Goal: Task Accomplishment & Management: Complete application form

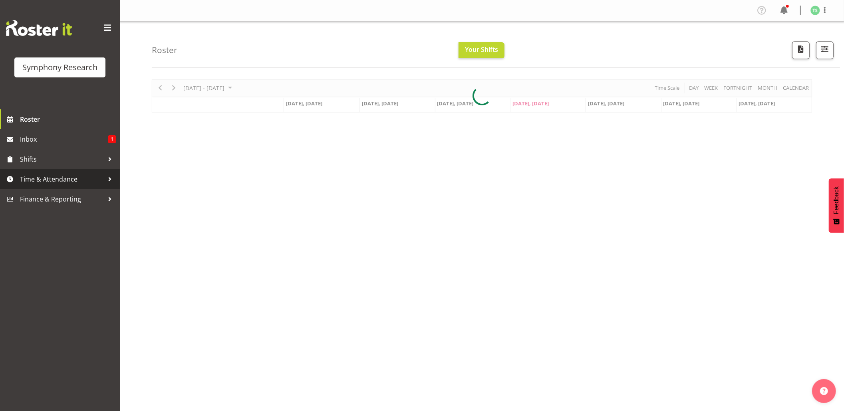
click at [67, 172] on link "Time & Attendance" at bounding box center [60, 179] width 120 height 20
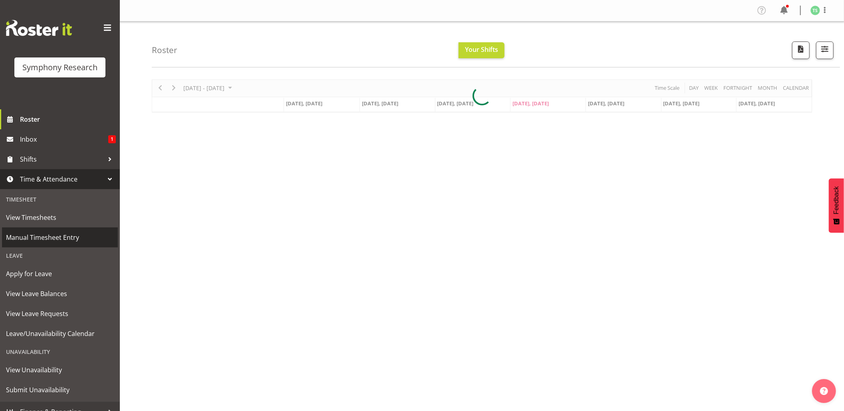
click at [56, 231] on link "Manual Timesheet Entry" at bounding box center [60, 238] width 116 height 20
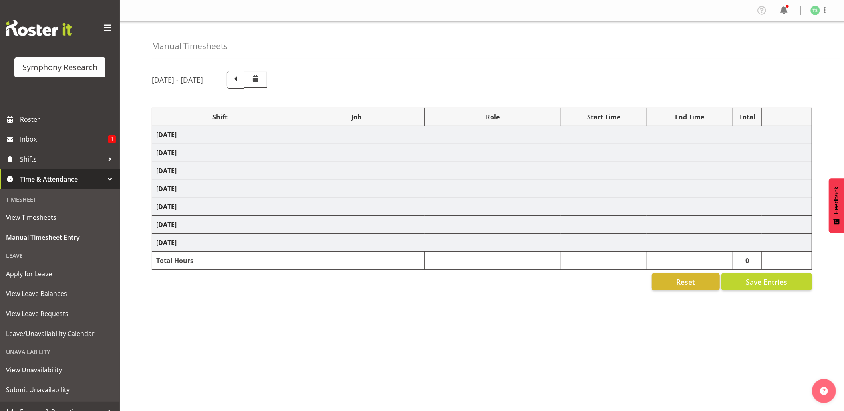
select select "81741"
select select "10587"
select select "47"
select select "81741"
select select "10587"
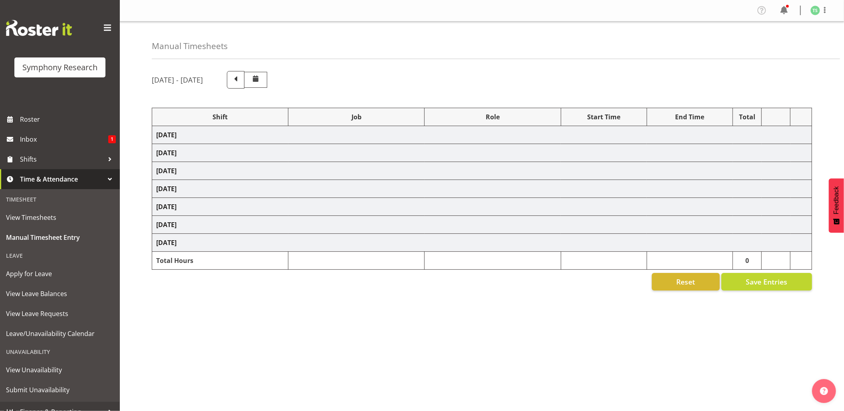
select select "47"
select select "48116"
select select "10587"
select select "47"
select select "56692"
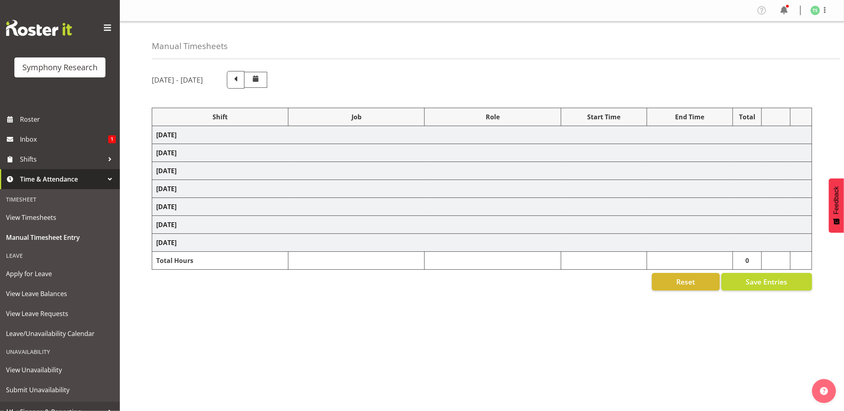
select select "10499"
select select "47"
select select "56692"
select select "10499"
select select "47"
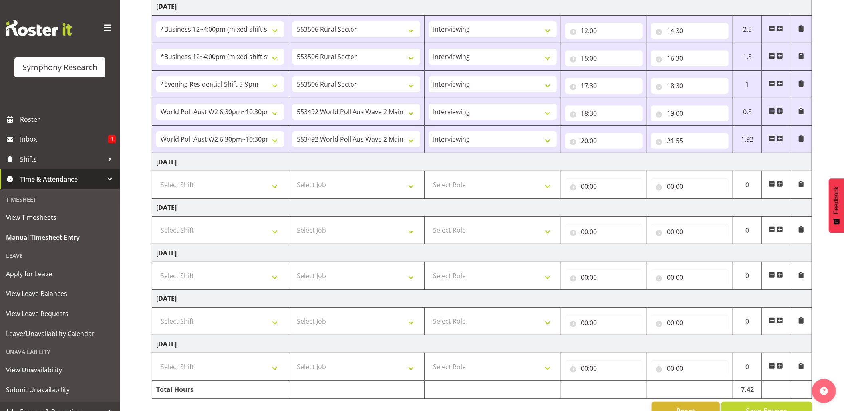
scroll to position [197, 0]
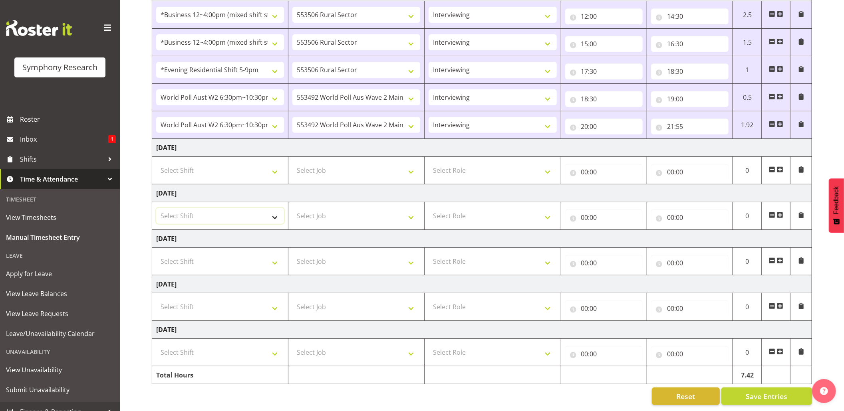
click at [278, 211] on select "Select Shift !!Weekend Residential (Roster IT Shift Label) *Business 9/10am ~ 4…" at bounding box center [220, 216] width 128 height 16
select select "81741"
click at [156, 208] on select "Select Shift !!Weekend Residential (Roster IT Shift Label) *Business 9/10am ~ 4…" at bounding box center [220, 216] width 128 height 16
click at [411, 211] on select "Select Job 550060 IF Admin 553492 World Poll Aus Wave 2 Main 2025 553493 World …" at bounding box center [356, 216] width 128 height 16
select select "10587"
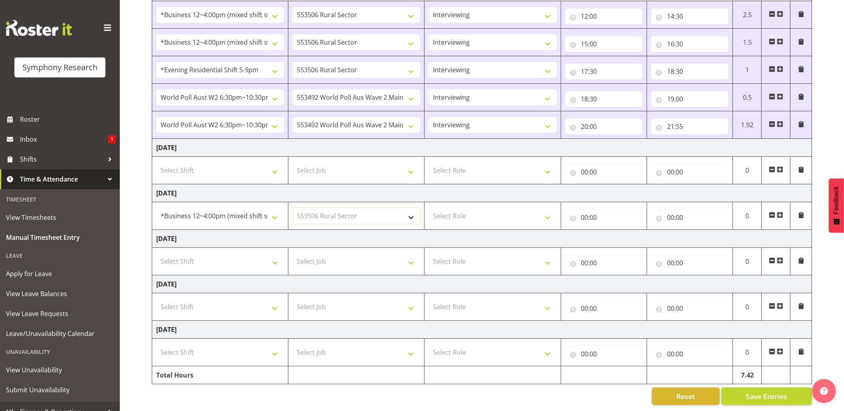
click at [292, 208] on select "Select Job 550060 IF Admin 553492 World Poll Aus Wave 2 Main 2025 553493 World …" at bounding box center [356, 216] width 128 height 16
click at [544, 210] on select "Select Role Briefing Interviewing" at bounding box center [493, 216] width 128 height 16
select select "47"
click at [429, 208] on select "Select Role Briefing Interviewing" at bounding box center [493, 216] width 128 height 16
click at [587, 212] on input "00:00" at bounding box center [603, 218] width 77 height 16
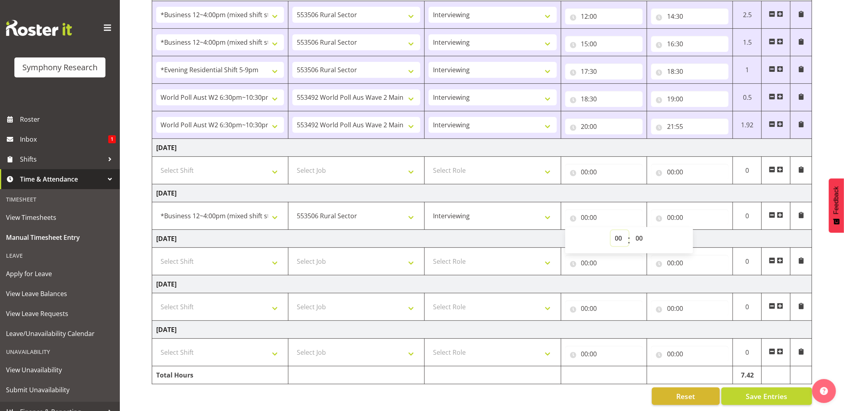
click at [625, 234] on select "00 01 02 03 04 05 06 07 08 09 10 11 12 13 14 15 16 17 18 19 20 21 22 23" at bounding box center [620, 238] width 18 height 16
click at [609, 123] on input "20:00" at bounding box center [603, 127] width 77 height 16
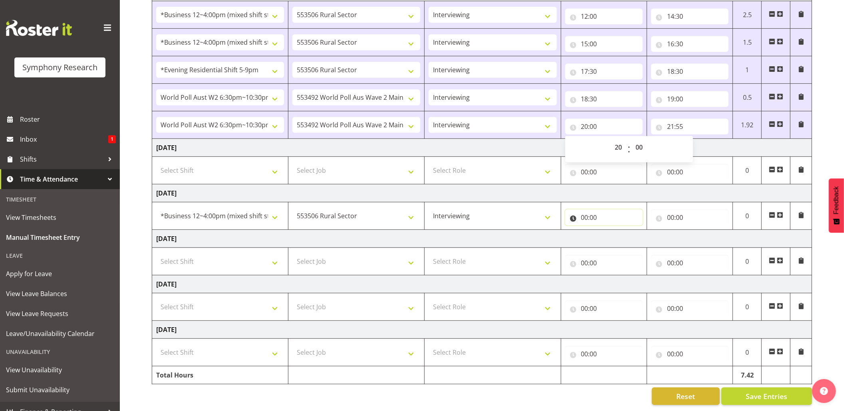
click at [594, 210] on input "00:00" at bounding box center [603, 218] width 77 height 16
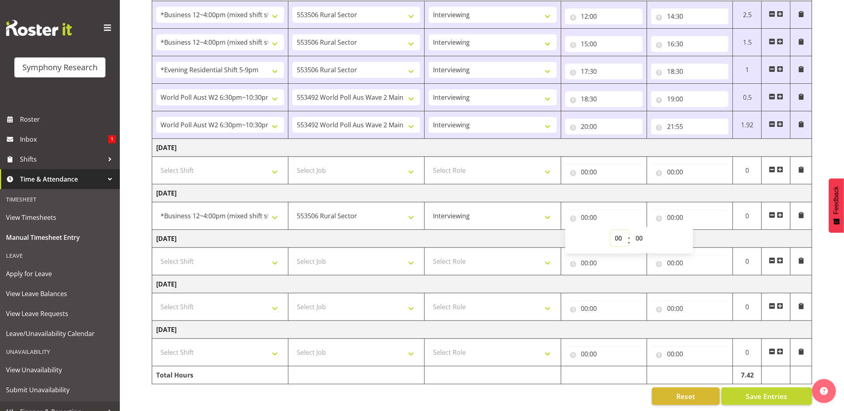
click at [616, 232] on select "00 01 02 03 04 05 06 07 08 09 10 11 12 13 14 15 16 17 18 19 20 21 22 23" at bounding box center [620, 238] width 18 height 16
select select "12"
click at [611, 230] on select "00 01 02 03 04 05 06 07 08 09 10 11 12 13 14 15 16 17 18 19 20 21 22 23" at bounding box center [620, 238] width 18 height 16
type input "12:00"
click at [666, 210] on input "00:00" at bounding box center [689, 218] width 77 height 16
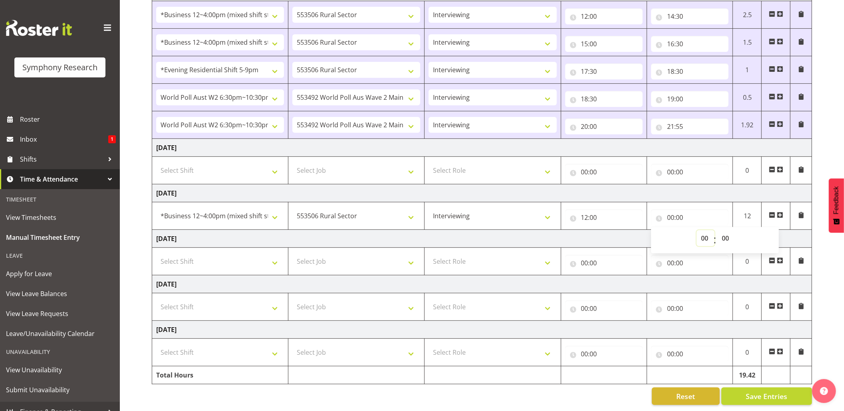
click at [699, 230] on select "00 01 02 03 04 05 06 07 08 09 10 11 12 13 14 15 16 17 18 19 20 21 22 23" at bounding box center [706, 238] width 18 height 16
select select "13"
click at [697, 230] on select "00 01 02 03 04 05 06 07 08 09 10 11 12 13 14 15 16 17 18 19 20 21 22 23" at bounding box center [706, 238] width 18 height 16
type input "13:00"
click at [679, 211] on input "13:00" at bounding box center [689, 218] width 77 height 16
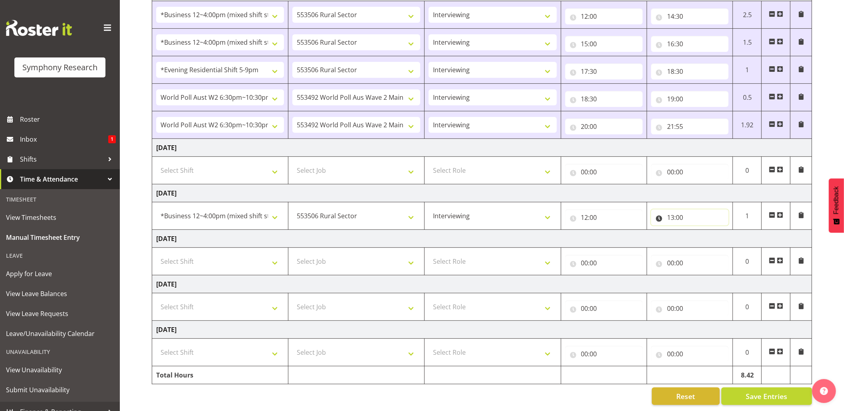
click at [679, 211] on input "13:00" at bounding box center [689, 218] width 77 height 16
click at [730, 232] on select "00 01 02 03 04 05 06 07 08 09 10 11 12 13 14 15 16 17 18 19 20 21 22 23 24 25 2…" at bounding box center [726, 238] width 18 height 16
select select "30"
click at [717, 230] on select "00 01 02 03 04 05 06 07 08 09 10 11 12 13 14 15 16 17 18 19 20 21 22 23 24 25 2…" at bounding box center [726, 238] width 18 height 16
type input "13:30"
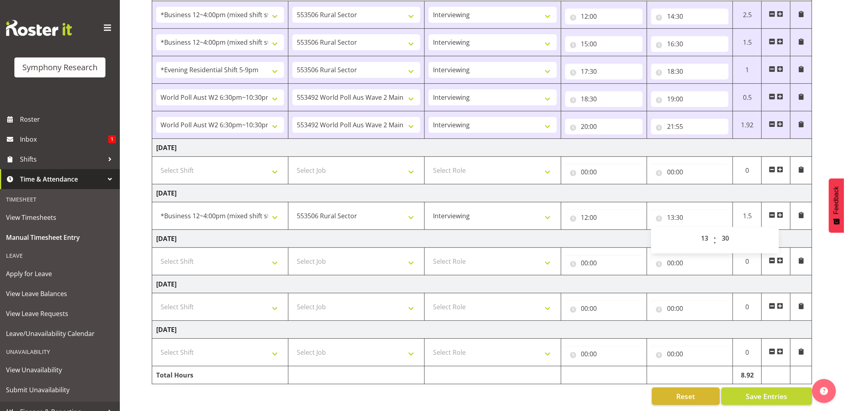
click at [778, 212] on span at bounding box center [780, 215] width 6 height 6
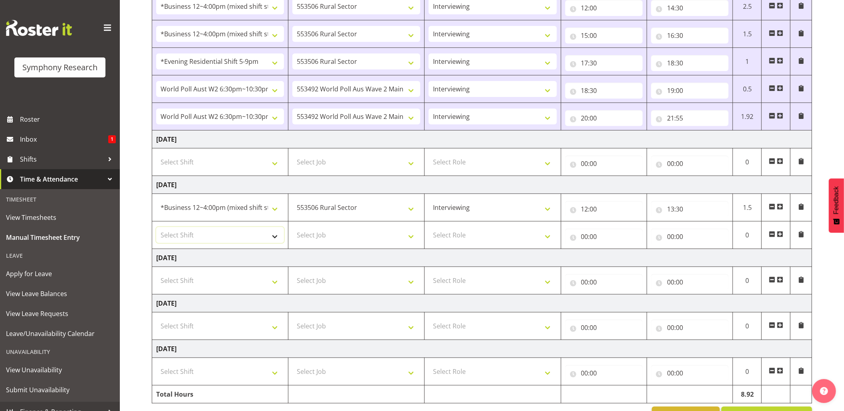
click at [271, 238] on select "Select Shift !!Weekend Residential (Roster IT Shift Label) *Business 9/10am ~ 4…" at bounding box center [220, 235] width 128 height 16
select select "81741"
click at [156, 229] on select "Select Shift !!Weekend Residential (Roster IT Shift Label) *Business 9/10am ~ 4…" at bounding box center [220, 235] width 128 height 16
click at [416, 242] on select "Select Job 550060 IF Admin 553492 World Poll Aus Wave 2 Main 2025 553493 World …" at bounding box center [356, 235] width 128 height 16
select select "10587"
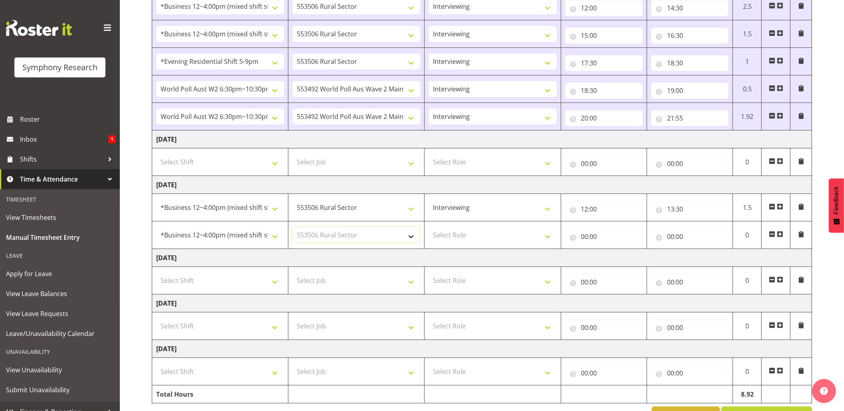
click at [292, 229] on select "Select Job 550060 IF Admin 553492 World Poll Aus Wave 2 Main 2025 553493 World …" at bounding box center [356, 235] width 128 height 16
click at [548, 237] on select "Select Role Briefing Interviewing" at bounding box center [493, 235] width 128 height 16
select select "47"
click at [429, 229] on select "Select Role Briefing Interviewing" at bounding box center [493, 235] width 128 height 16
click at [585, 238] on input "00:00" at bounding box center [603, 237] width 77 height 16
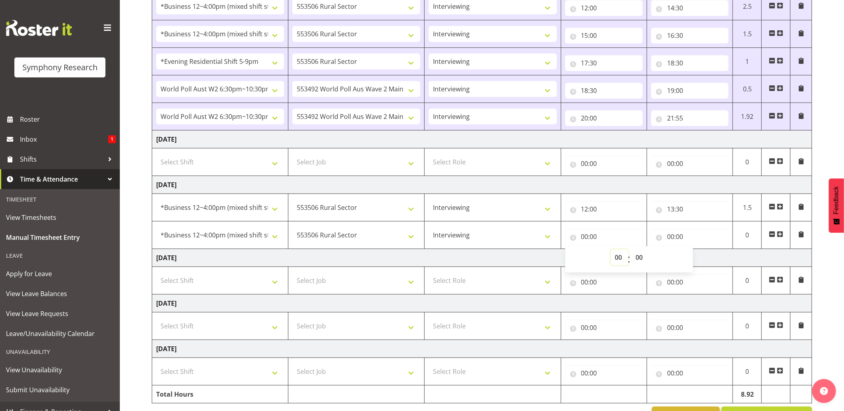
click at [622, 254] on select "00 01 02 03 04 05 06 07 08 09 10 11 12 13 14 15 16 17 18 19 20 21 22 23" at bounding box center [620, 258] width 18 height 16
select select "14"
click at [611, 252] on select "00 01 02 03 04 05 06 07 08 09 10 11 12 13 14 15 16 17 18 19 20 21 22 23" at bounding box center [620, 258] width 18 height 16
type input "14:00"
click at [673, 235] on input "00:00" at bounding box center [689, 237] width 77 height 16
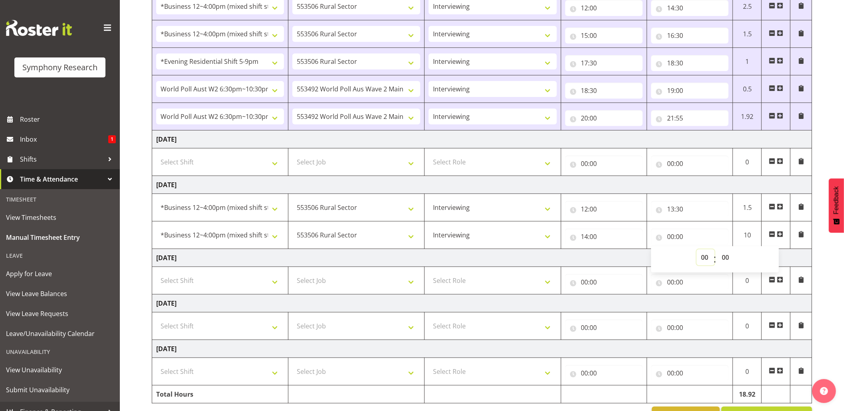
click at [706, 262] on select "00 01 02 03 04 05 06 07 08 09 10 11 12 13 14 15 16 17 18 19 20 21 22 23" at bounding box center [706, 258] width 18 height 16
select select "16"
click at [697, 252] on select "00 01 02 03 04 05 06 07 08 09 10 11 12 13 14 15 16 17 18 19 20 21 22 23" at bounding box center [706, 258] width 18 height 16
type input "16:00"
click at [681, 235] on input "16:00" at bounding box center [689, 237] width 77 height 16
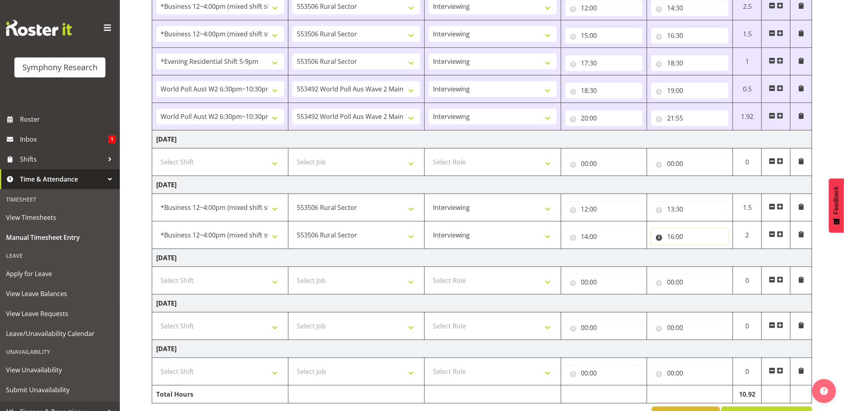
click at [681, 235] on input "16:00" at bounding box center [689, 237] width 77 height 16
click at [721, 258] on select "00 01 02 03 04 05 06 07 08 09 10 11 12 13 14 15 16 17 18 19 20 21 22 23 24 25 2…" at bounding box center [726, 258] width 18 height 16
select select "30"
click at [717, 252] on select "00 01 02 03 04 05 06 07 08 09 10 11 12 13 14 15 16 17 18 19 20 21 22 23 24 25 2…" at bounding box center [726, 258] width 18 height 16
type input "16:30"
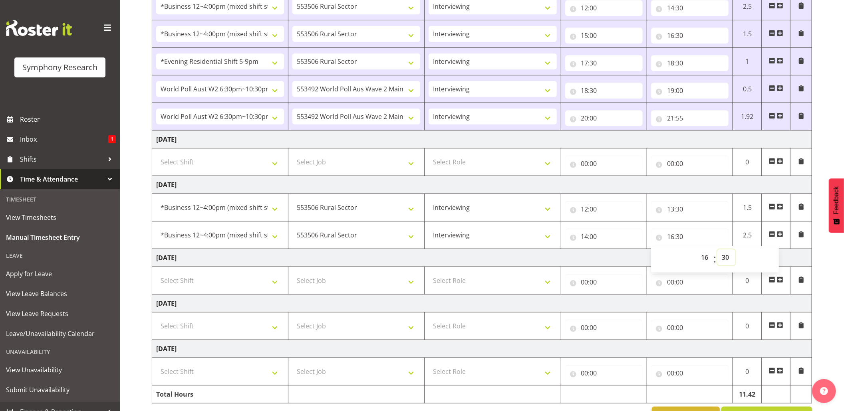
scroll to position [227, 0]
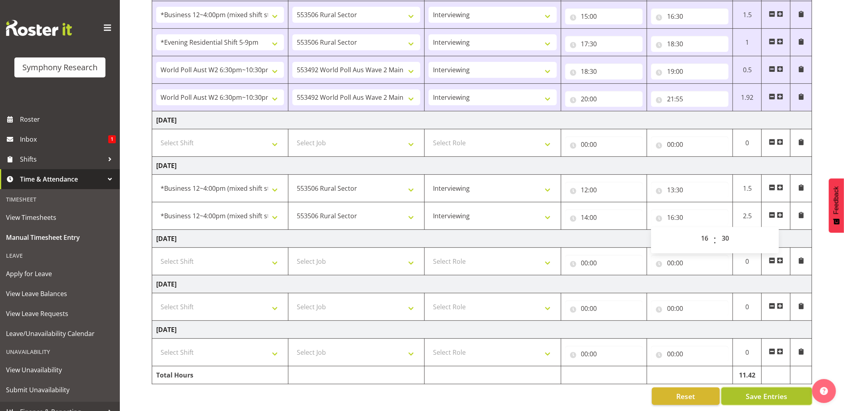
click at [764, 391] on span "Save Entries" at bounding box center [767, 396] width 42 height 10
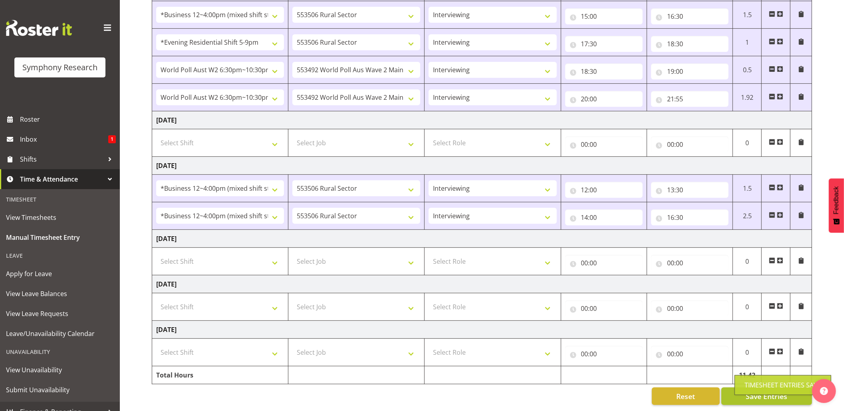
click at [764, 382] on div "Timesheet Entries Save" at bounding box center [783, 386] width 77 height 10
click at [753, 391] on span "Save Entries" at bounding box center [767, 396] width 42 height 10
click at [749, 391] on span "Save Entries" at bounding box center [767, 396] width 42 height 10
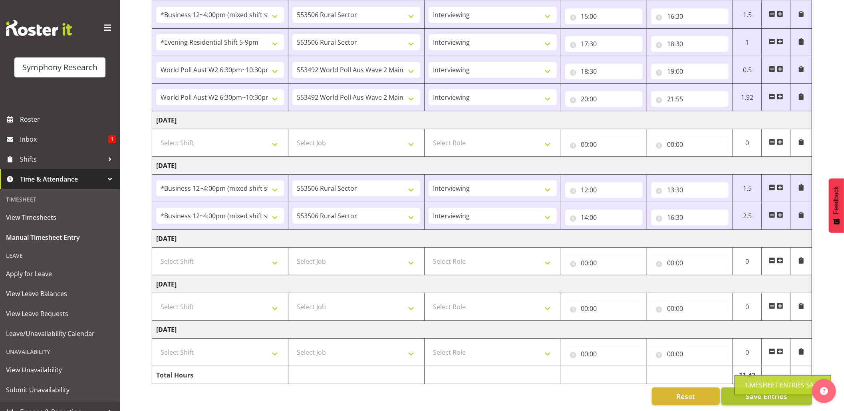
click at [749, 387] on div "Timesheet Entries Save" at bounding box center [783, 386] width 77 height 10
